Goal: Find specific page/section: Find specific page/section

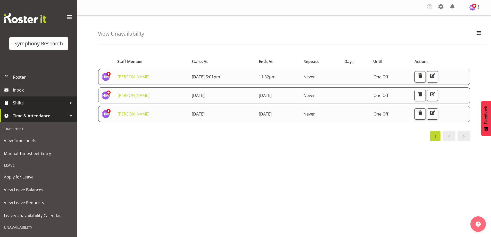
click at [31, 106] on span "Shifts" at bounding box center [40, 103] width 54 height 8
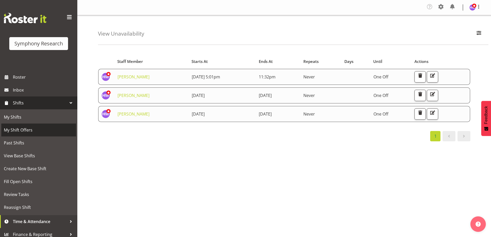
click at [29, 133] on span "My Shift Offers" at bounding box center [39, 130] width 70 height 8
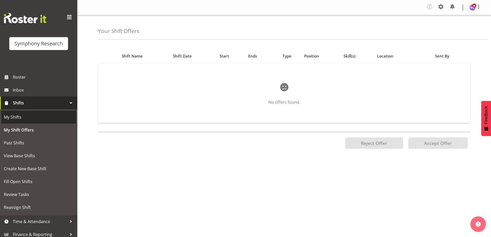
click at [27, 121] on span "My Shifts" at bounding box center [39, 117] width 70 height 8
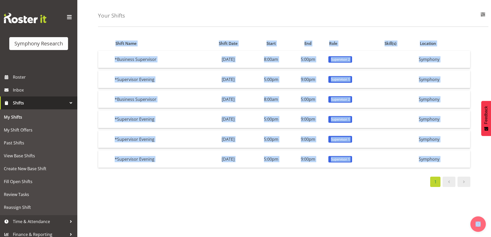
scroll to position [22, 0]
drag, startPoint x: 146, startPoint y: 34, endPoint x: 128, endPoint y: 218, distance: 184.8
click at [128, 218] on div "Your Shifts All Locations Do Not Use MM Symphony Day Week Month All Apply Shift…" at bounding box center [284, 117] width 414 height 240
click at [128, 213] on div "Shift Name Shift Date Start End Role Skill(s) Location *Business Supervisor [DA…" at bounding box center [294, 134] width 393 height 206
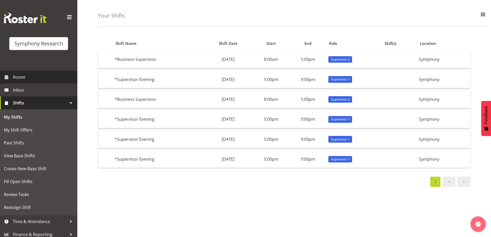
click at [17, 78] on span "Roster" at bounding box center [44, 77] width 62 height 8
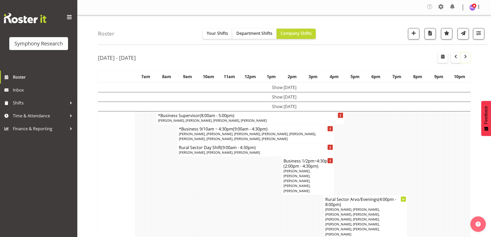
click at [466, 57] on span "button" at bounding box center [465, 56] width 6 height 6
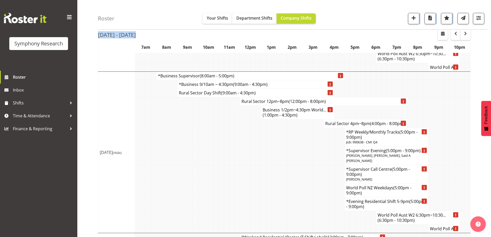
scroll to position [849, 0]
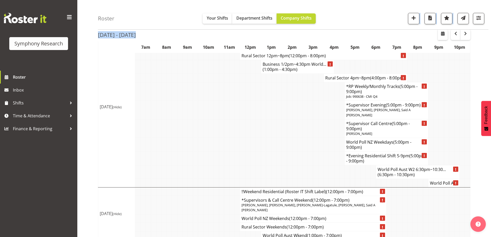
drag, startPoint x: 152, startPoint y: 1, endPoint x: 88, endPoint y: 171, distance: 181.8
click at [75, 170] on div "Symphony Research Roster Inbox Shifts Time & Attendance Finance & Reporting" at bounding box center [38, 118] width 77 height 237
click at [25, 75] on span "Roster" at bounding box center [44, 77] width 62 height 8
